Goal: Check status: Check status

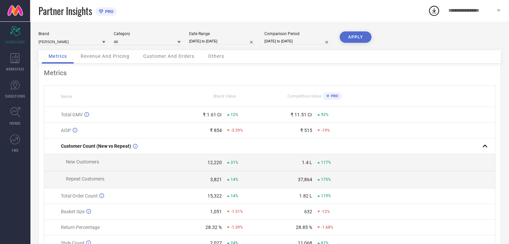
select select "8"
select select "2024"
select select "9"
select select "2024"
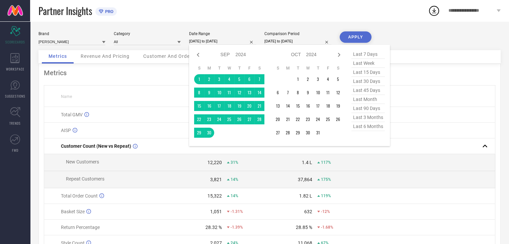
click at [211, 43] on input "[DATE] to [DATE]" at bounding box center [222, 41] width 67 height 7
click at [338, 53] on icon at bounding box center [339, 55] width 2 height 4
select select "9"
select select "2024"
select select "10"
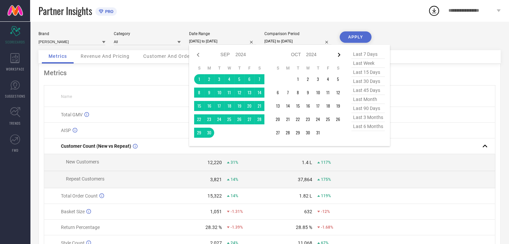
select select "2024"
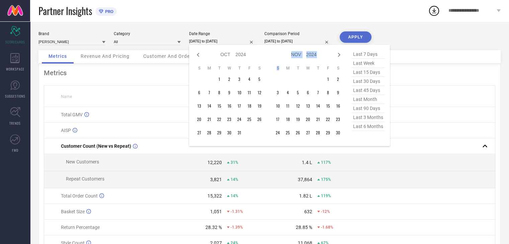
click at [338, 53] on icon at bounding box center [339, 55] width 2 height 4
select select "10"
select select "2024"
select select "11"
select select "2024"
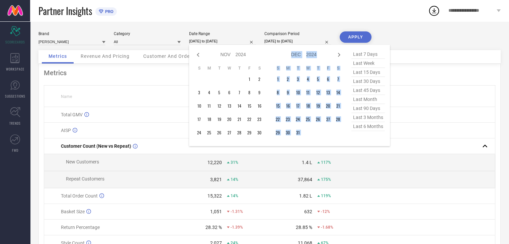
click at [338, 53] on icon at bounding box center [339, 55] width 2 height 4
select select "11"
select select "2024"
select select "2025"
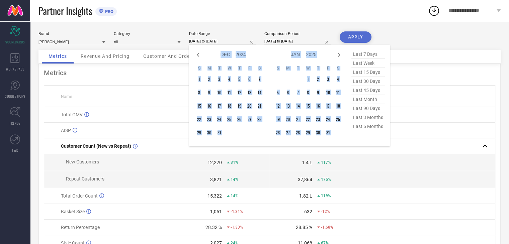
click at [338, 53] on icon at bounding box center [339, 55] width 2 height 4
select select "2025"
select select "1"
select select "2025"
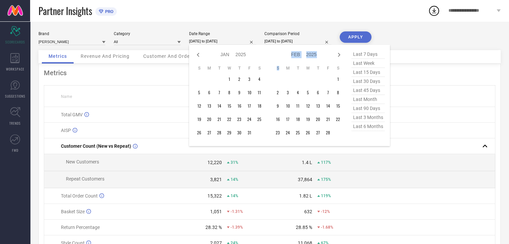
click at [338, 53] on icon at bounding box center [339, 55] width 2 height 4
select select "1"
select select "2025"
select select "2"
select select "2025"
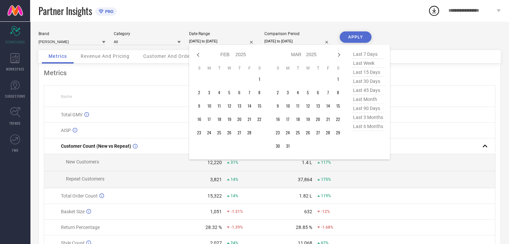
click at [367, 99] on span "last month" at bounding box center [367, 99] width 33 height 9
type input "[DATE] to [DATE]"
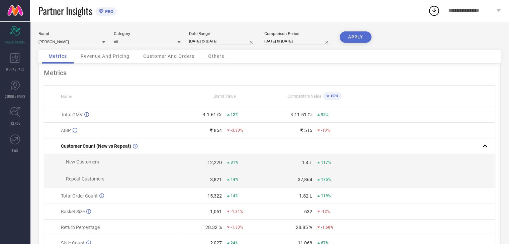
select select "8"
select select "2023"
select select "9"
select select "2023"
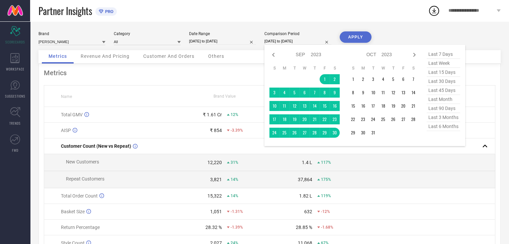
click at [300, 38] on input "[DATE] to [DATE]" at bounding box center [297, 41] width 67 height 7
click at [414, 55] on icon at bounding box center [414, 55] width 8 height 8
select select "9"
select select "2023"
select select "10"
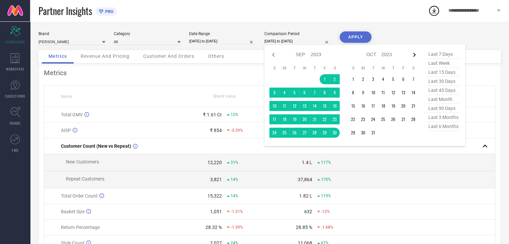
select select "2023"
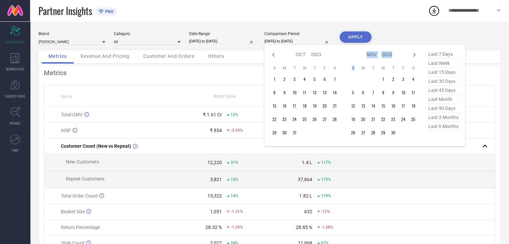
click at [414, 55] on icon at bounding box center [414, 55] width 8 height 8
select select "10"
select select "2023"
select select "11"
select select "2023"
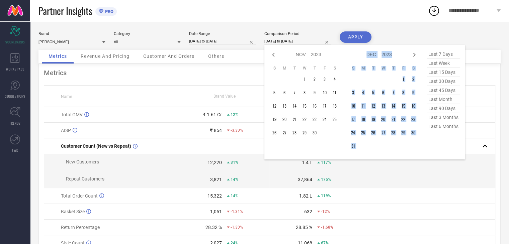
click at [414, 55] on icon at bounding box center [414, 55] width 8 height 8
select select "11"
select select "2023"
select select "2024"
click at [414, 55] on icon at bounding box center [414, 55] width 8 height 8
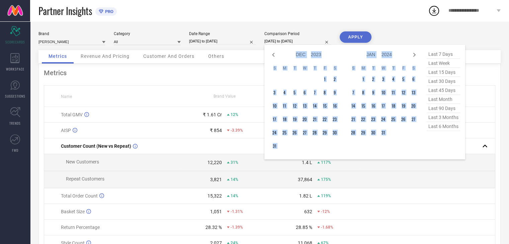
select select "2024"
select select "1"
select select "2024"
click at [414, 55] on icon at bounding box center [414, 55] width 8 height 8
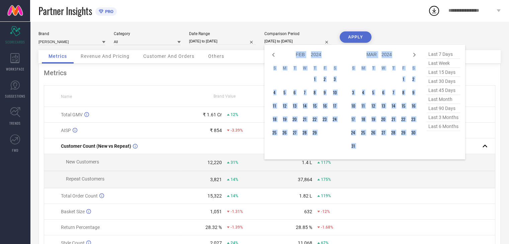
select select "2"
select select "2024"
select select "3"
select select "2024"
click at [414, 55] on icon at bounding box center [414, 55] width 8 height 8
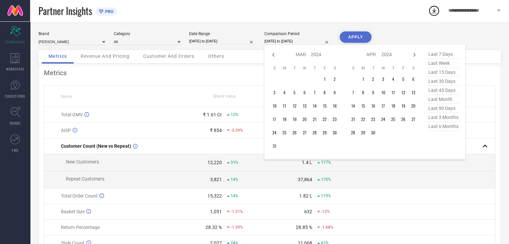
select select "3"
select select "2024"
select select "4"
select select "2024"
click at [414, 55] on icon at bounding box center [414, 55] width 8 height 8
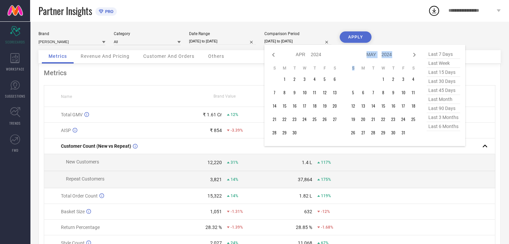
select select "4"
select select "2024"
select select "5"
select select "2024"
click at [414, 55] on icon at bounding box center [414, 55] width 8 height 8
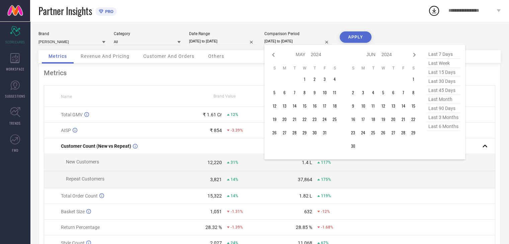
select select "5"
select select "2024"
select select "6"
select select "2024"
click at [359, 80] on td "1" at bounding box center [363, 79] width 10 height 10
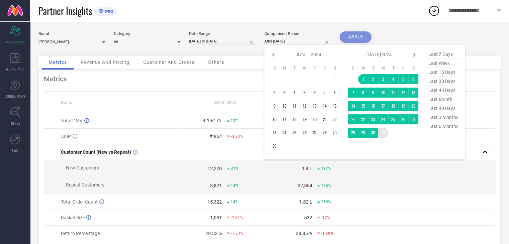
type input "[DATE] to [DATE]"
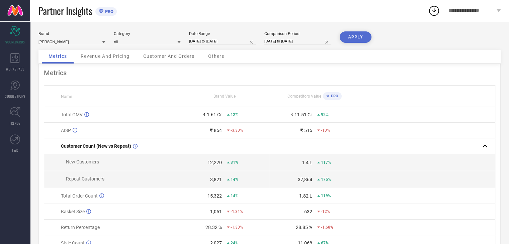
click at [352, 39] on button "APPLY" at bounding box center [356, 36] width 32 height 11
click at [117, 60] on div "Revenue And Pricing" at bounding box center [105, 56] width 62 height 13
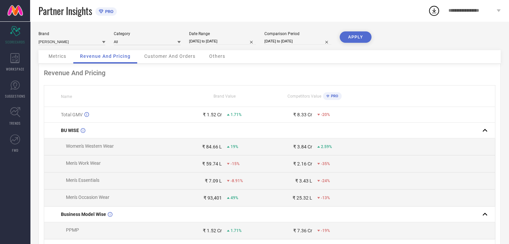
click at [166, 64] on div "Customer And Orders" at bounding box center [170, 56] width 65 height 13
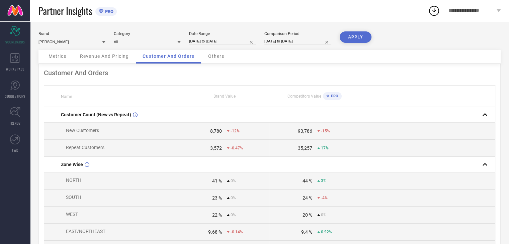
click at [210, 58] on span "Others" at bounding box center [216, 56] width 16 height 5
